Goal: Check status

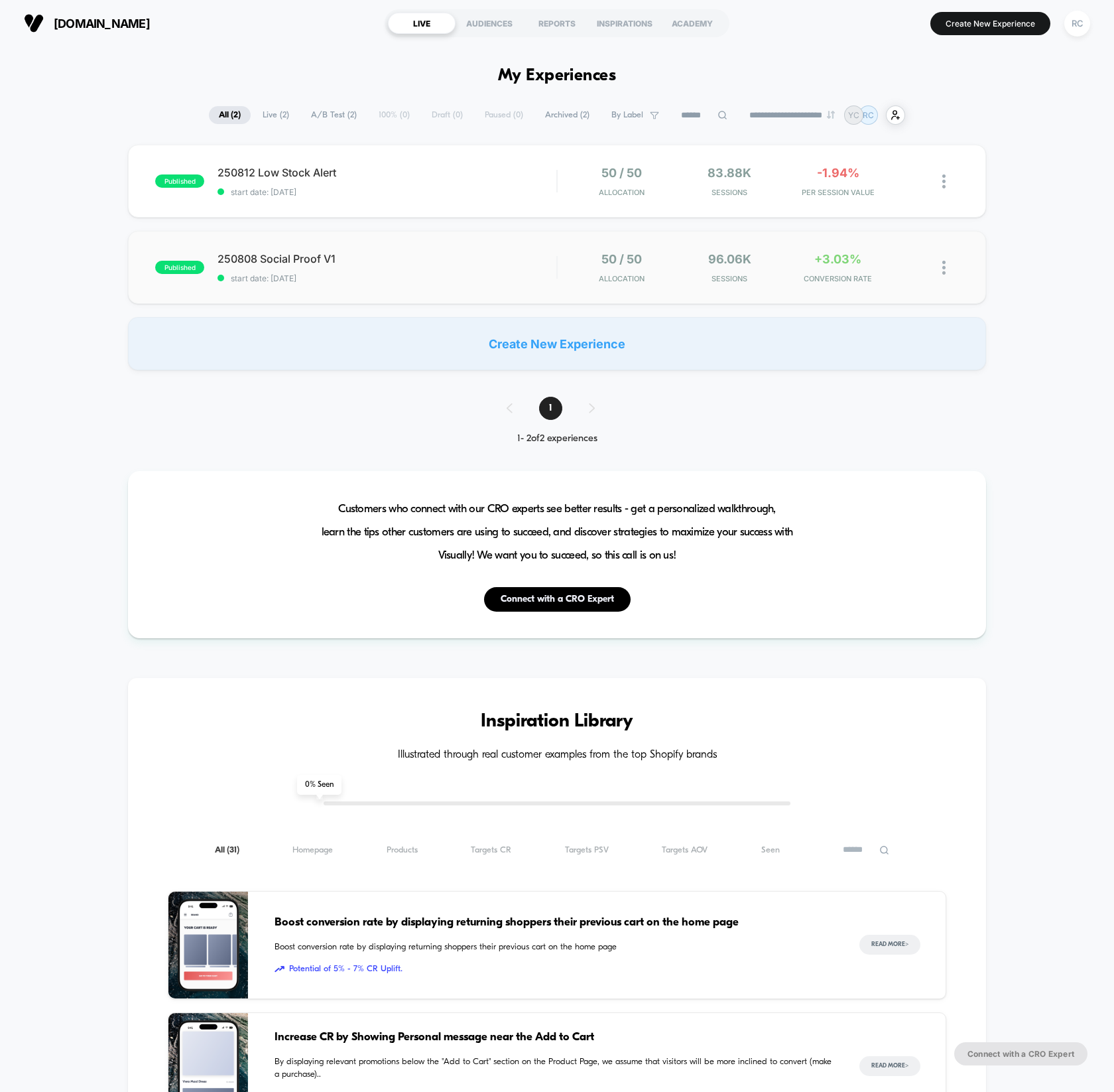
click at [420, 244] on div "published 250808 Social Proof V1 start date: 2025/8/11 50 / 50 Allocation 96.06…" at bounding box center [557, 267] width 859 height 73
